Goal: Go to known website: Access a specific website the user already knows

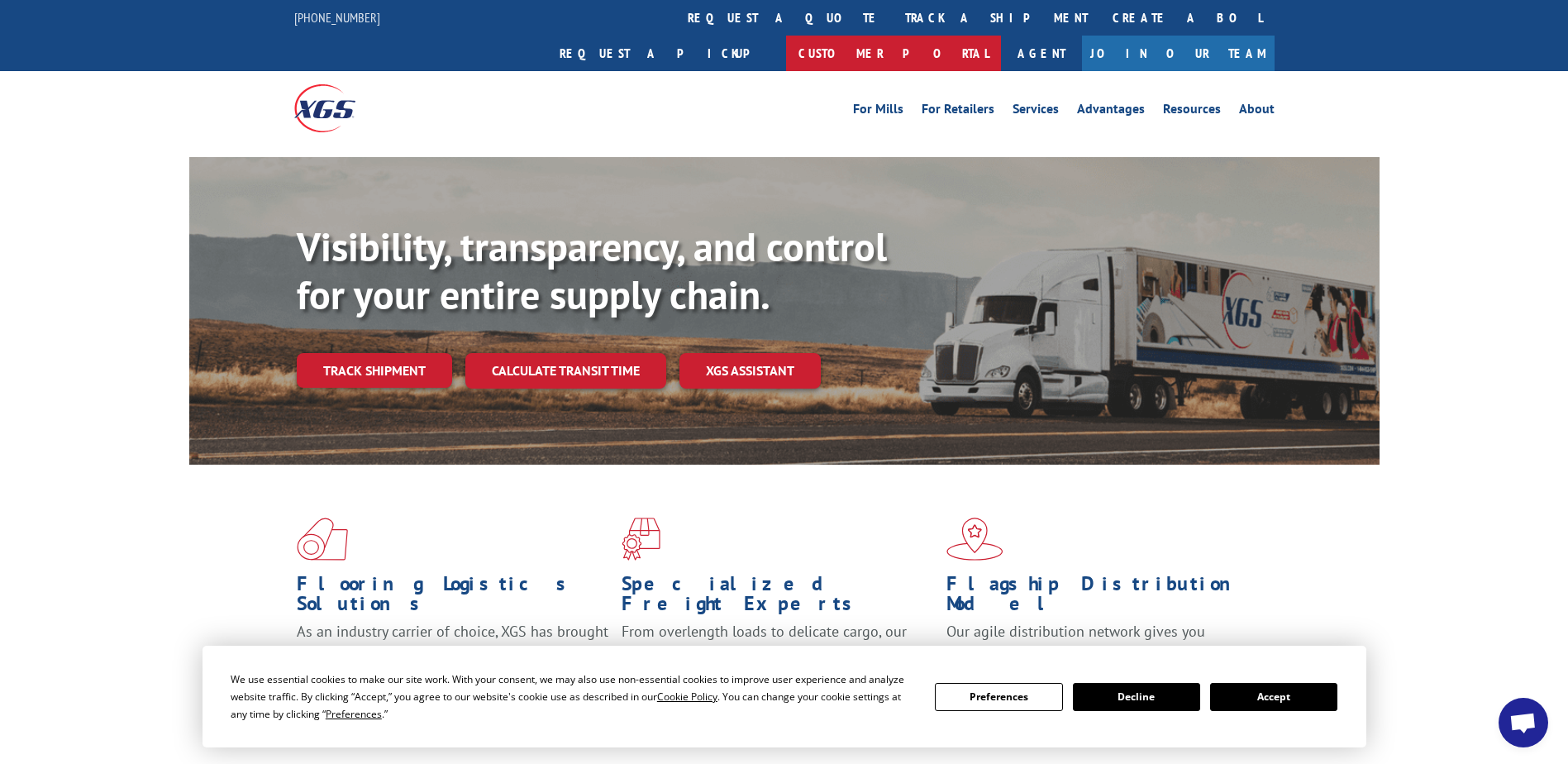
click at [1001, 36] on link "Customer Portal" at bounding box center [893, 54] width 215 height 36
click at [1256, 703] on button "Accept" at bounding box center [1273, 698] width 127 height 28
